Goal: Task Accomplishment & Management: Manage account settings

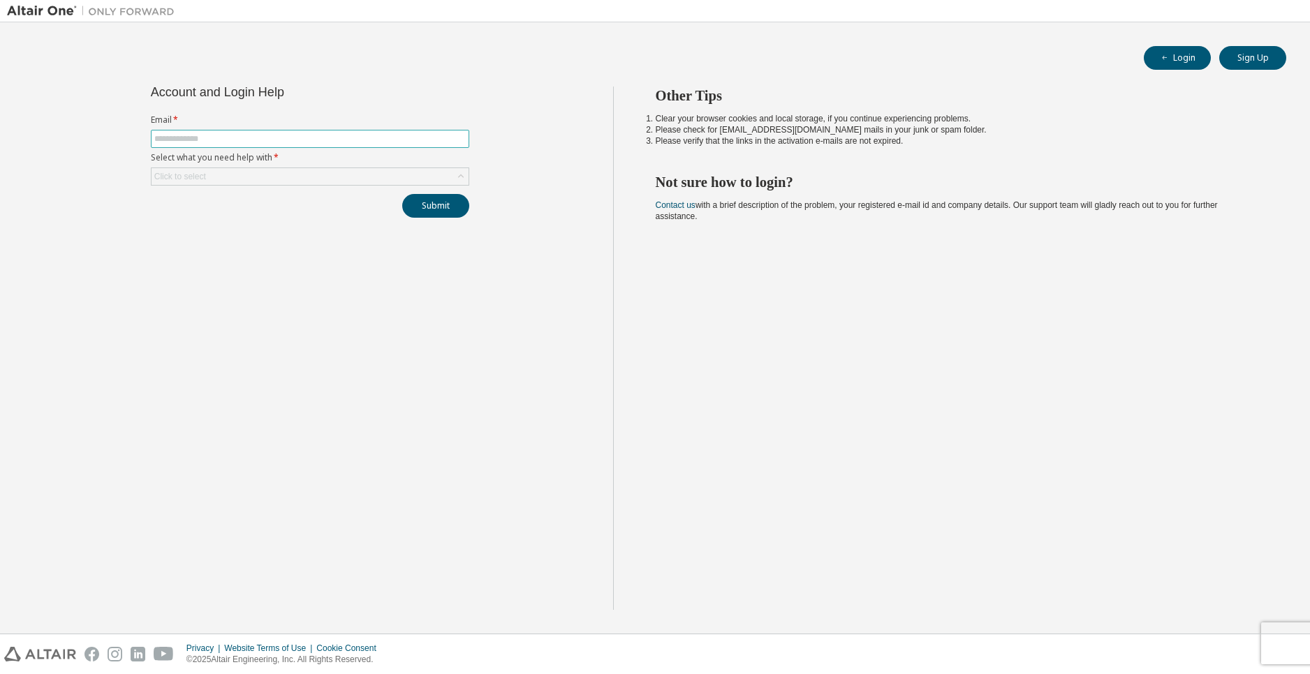
click at [295, 136] on input "text" at bounding box center [309, 138] width 311 height 11
type input "**********"
click at [402, 194] on button "Submit" at bounding box center [435, 206] width 67 height 24
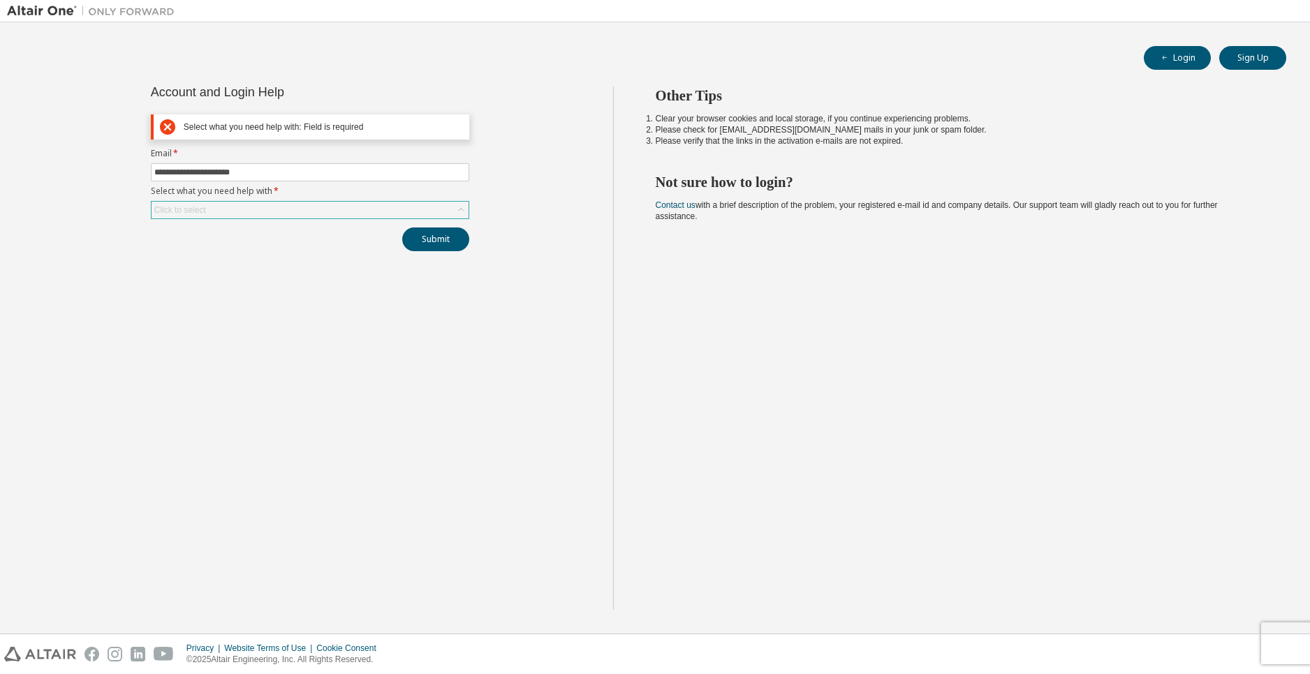
click at [340, 212] on div "Click to select" at bounding box center [309, 210] width 317 height 17
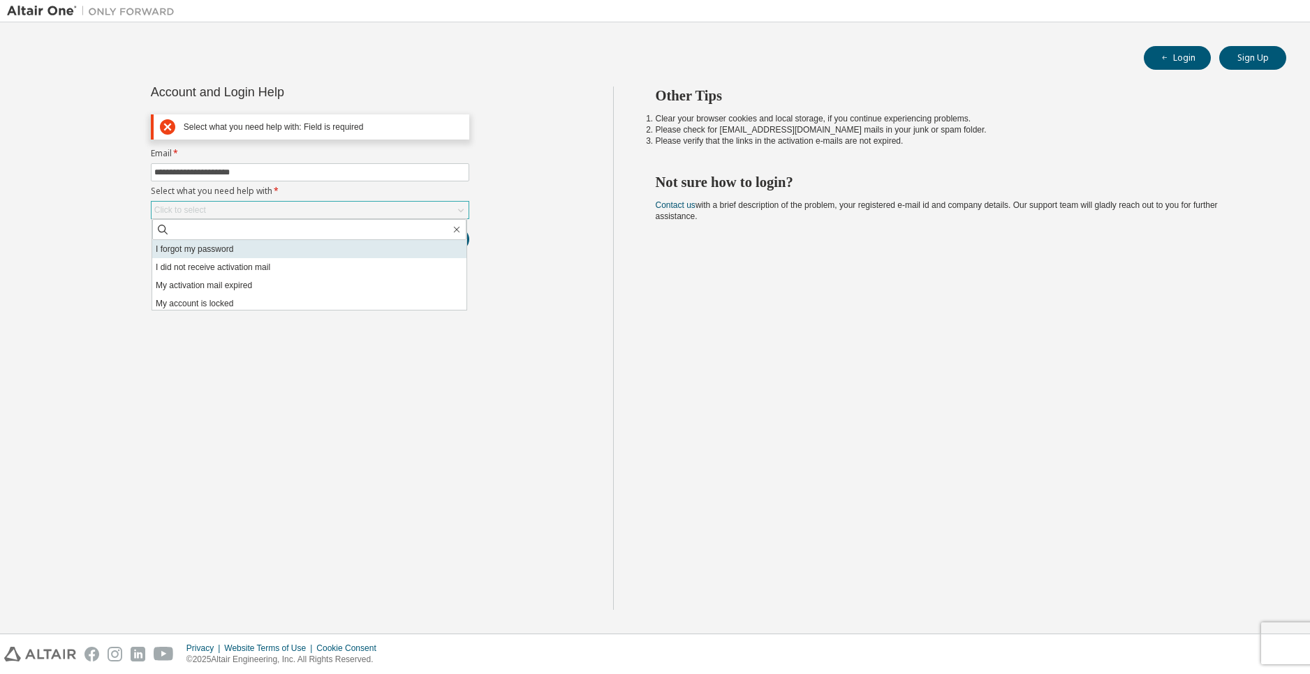
click at [307, 249] on li "I forgot my password" at bounding box center [309, 249] width 314 height 18
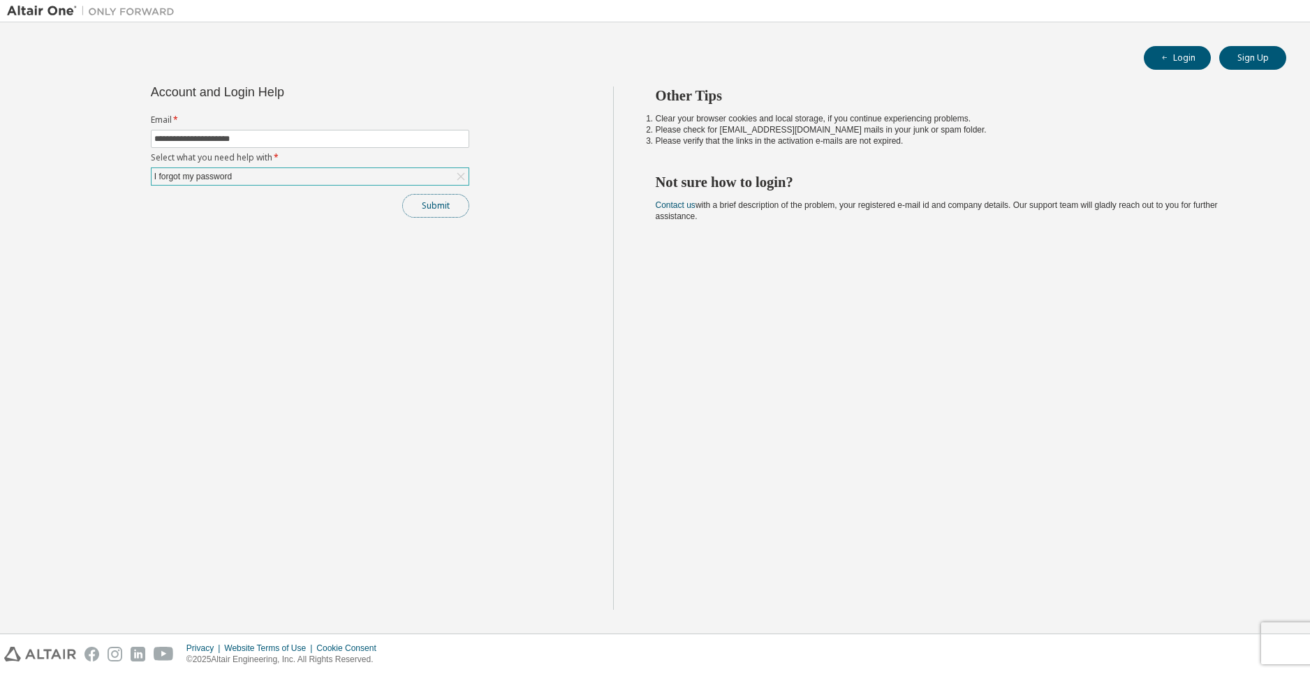
click at [448, 208] on button "Submit" at bounding box center [435, 206] width 67 height 24
click at [1247, 54] on button "Sign Up" at bounding box center [1252, 58] width 67 height 24
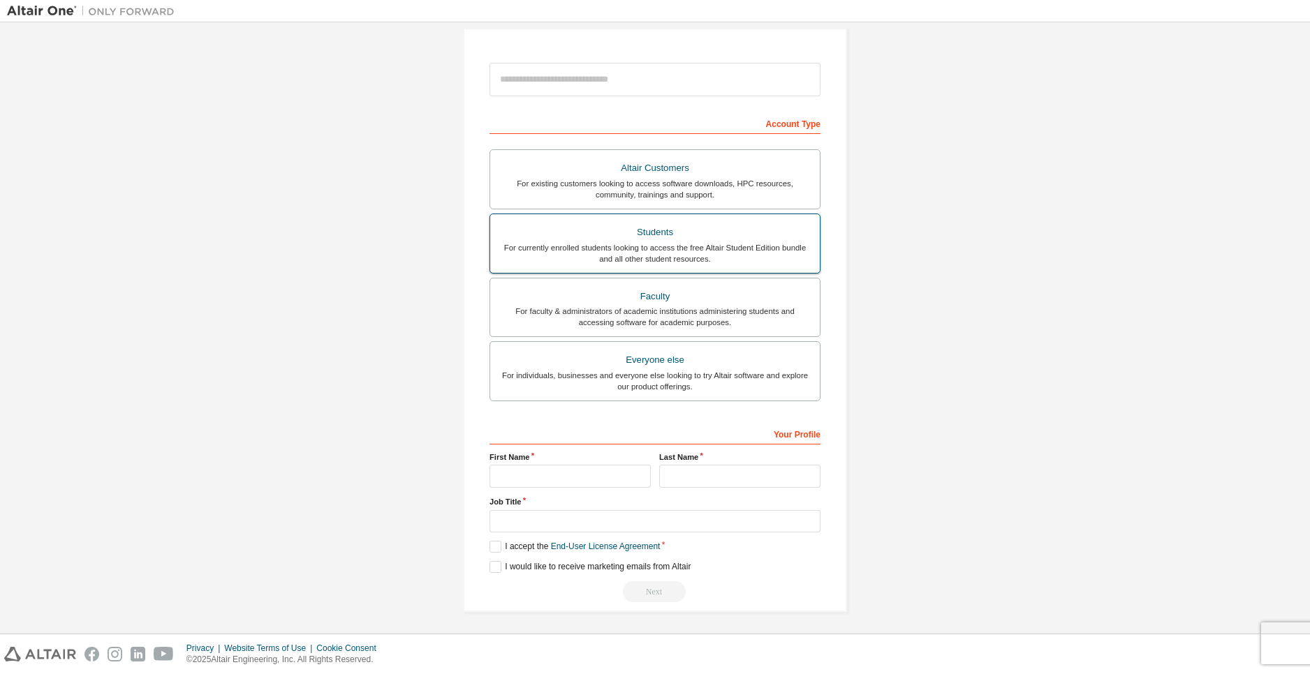
scroll to position [142, 0]
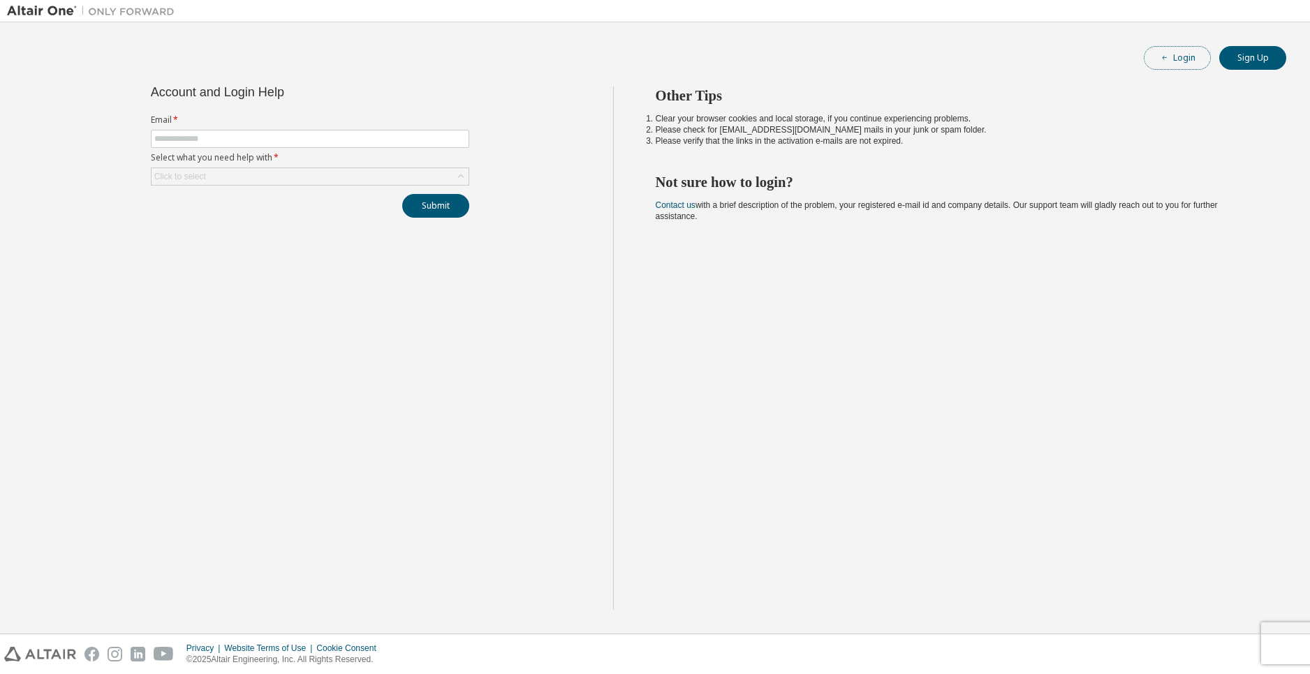
click at [1186, 66] on button "Login" at bounding box center [1176, 58] width 67 height 24
